Goal: Check status: Check status

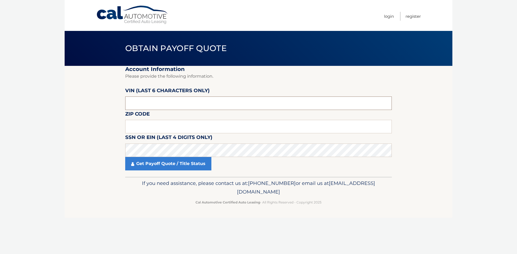
click at [186, 104] on input "text" at bounding box center [258, 103] width 266 height 13
click at [154, 126] on input "text" at bounding box center [258, 126] width 266 height 13
type input "10801"
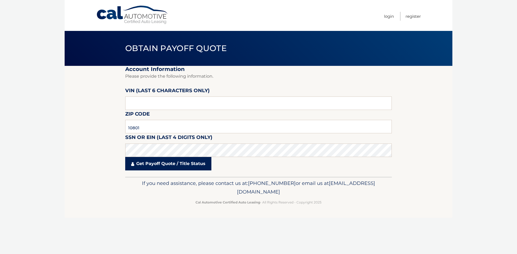
click at [167, 167] on link "Get Payoff Quote / Title Status" at bounding box center [168, 163] width 86 height 13
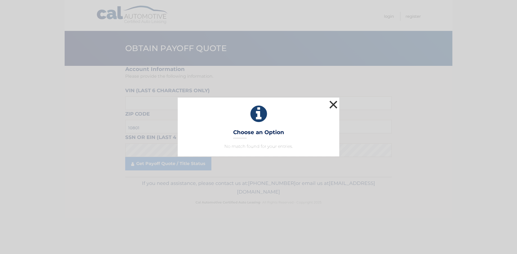
click at [334, 108] on button "×" at bounding box center [333, 104] width 11 height 11
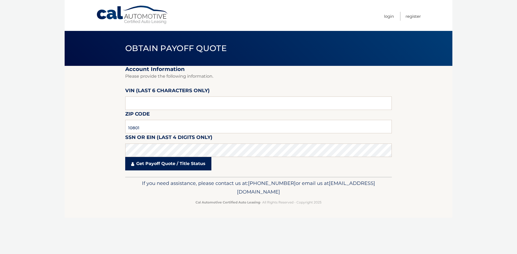
click at [161, 169] on link "Get Payoff Quote / Title Status" at bounding box center [168, 163] width 86 height 13
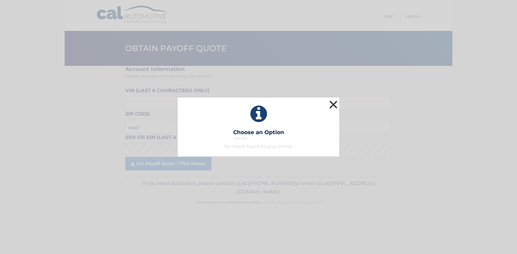
click at [335, 108] on button "×" at bounding box center [333, 104] width 11 height 11
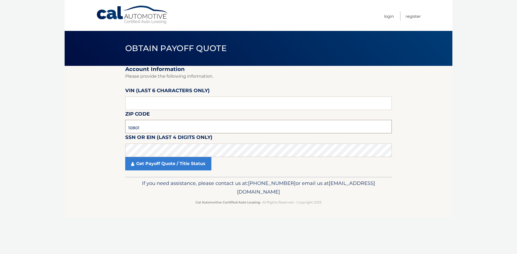
click at [163, 130] on input "10801" at bounding box center [258, 126] width 266 height 13
click at [160, 104] on input "text" at bounding box center [258, 103] width 266 height 13
type input "N*****"
click at [160, 105] on input "65792*" at bounding box center [258, 103] width 266 height 13
click at [143, 104] on input "65792*" at bounding box center [258, 103] width 266 height 13
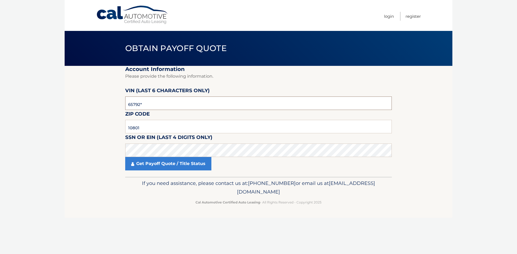
click at [190, 108] on input "65792*" at bounding box center [258, 103] width 266 height 13
type input "654792"
click at [203, 167] on link "Get Payoff Quote / Title Status" at bounding box center [168, 163] width 86 height 13
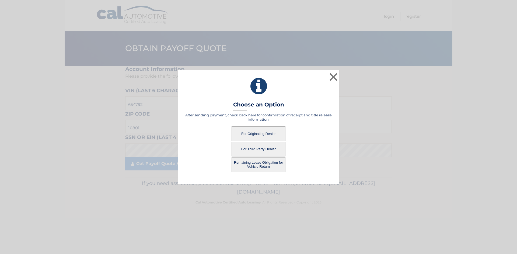
click at [259, 135] on button "For Originating Dealer" at bounding box center [258, 133] width 54 height 15
click at [261, 132] on button "For Originating Dealer" at bounding box center [258, 133] width 54 height 15
